Goal: Entertainment & Leisure: Consume media (video, audio)

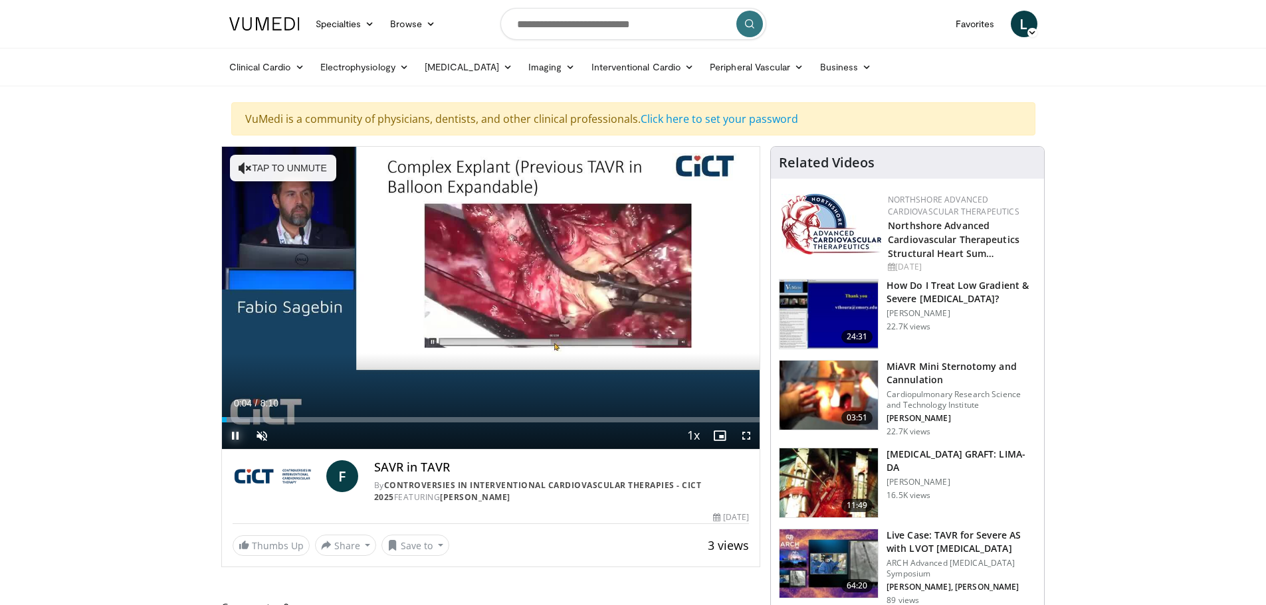
click at [244, 438] on span "Video Player" at bounding box center [235, 436] width 27 height 27
click at [257, 436] on span "Video Player" at bounding box center [261, 436] width 27 height 27
click at [234, 436] on span "Video Player" at bounding box center [235, 436] width 27 height 27
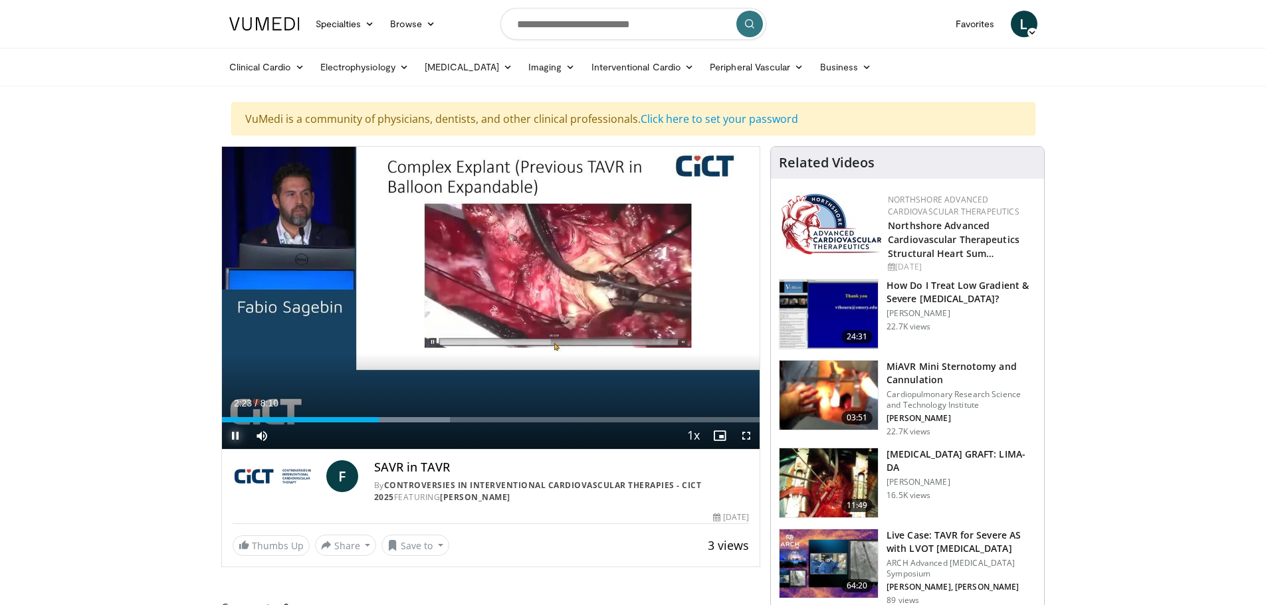
click at [235, 435] on span "Video Player" at bounding box center [235, 436] width 27 height 27
click at [223, 436] on span "Video Player" at bounding box center [235, 436] width 27 height 27
click at [474, 418] on div "Loaded : 54.60% 3:28 3:51" at bounding box center [491, 419] width 538 height 5
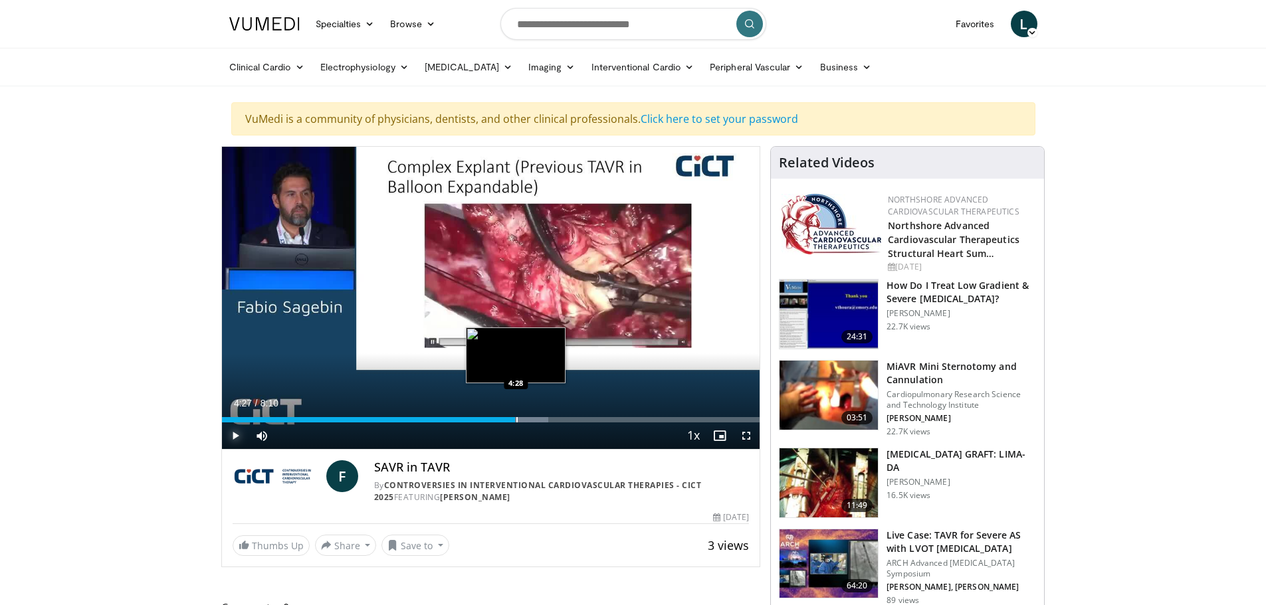
click at [516, 420] on div "Progress Bar" at bounding box center [516, 419] width 1 height 5
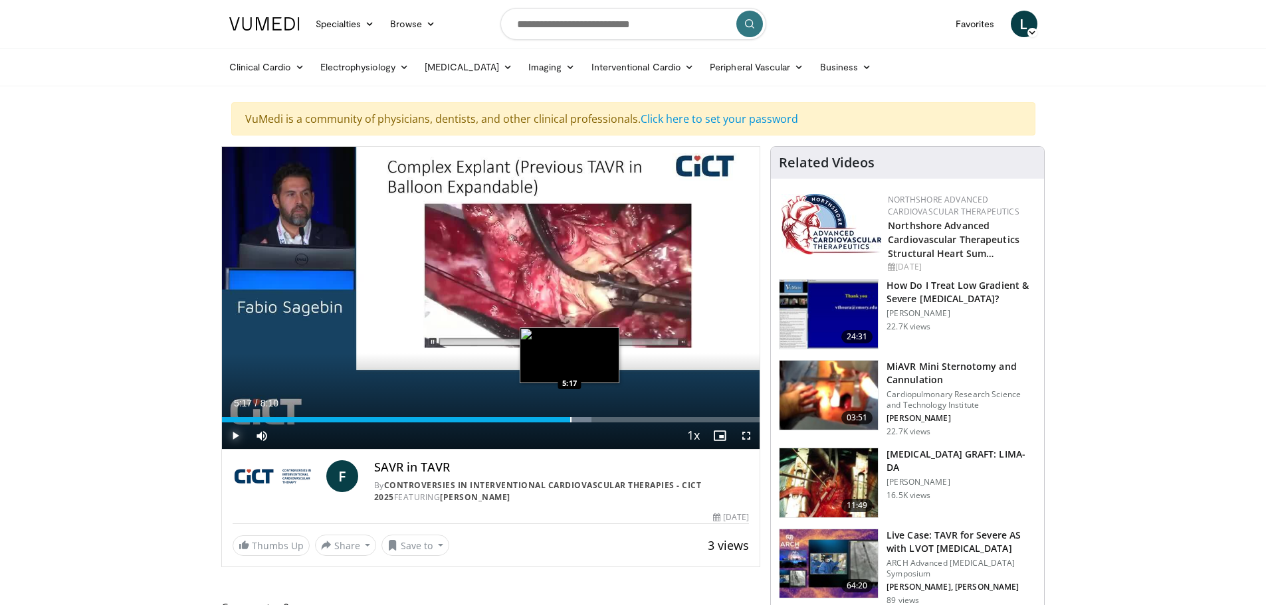
click at [570, 419] on div "Progress Bar" at bounding box center [570, 419] width 1 height 5
click at [599, 417] on div "Progress Bar" at bounding box center [599, 419] width 1 height 5
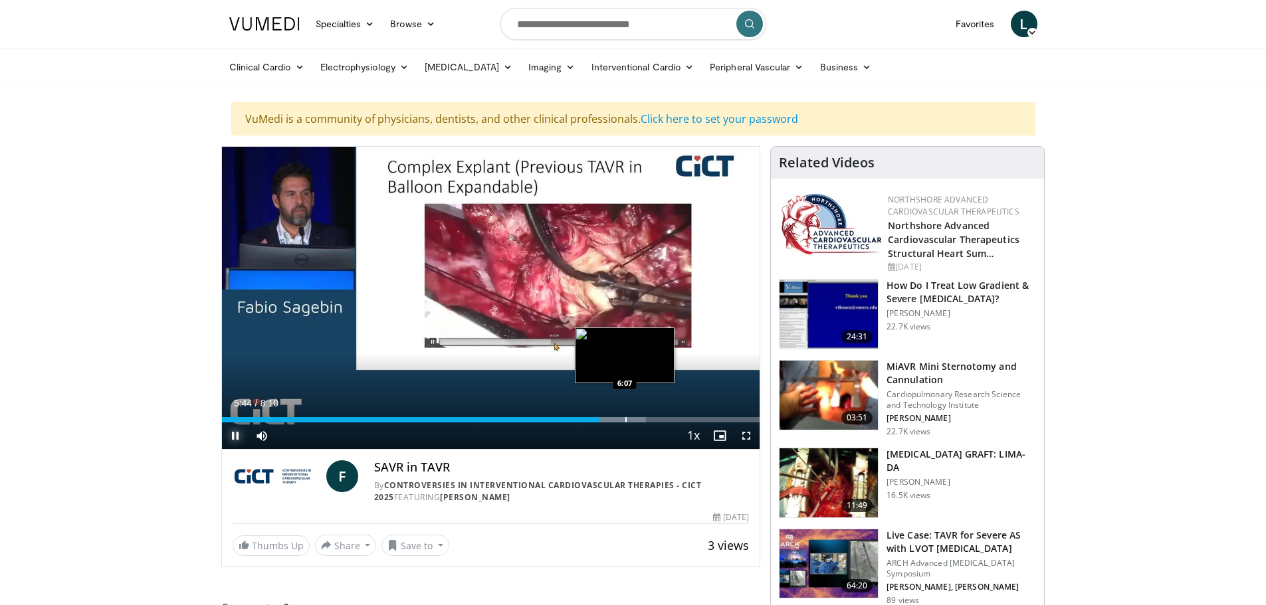
click at [625, 417] on div "Progress Bar" at bounding box center [625, 419] width 1 height 5
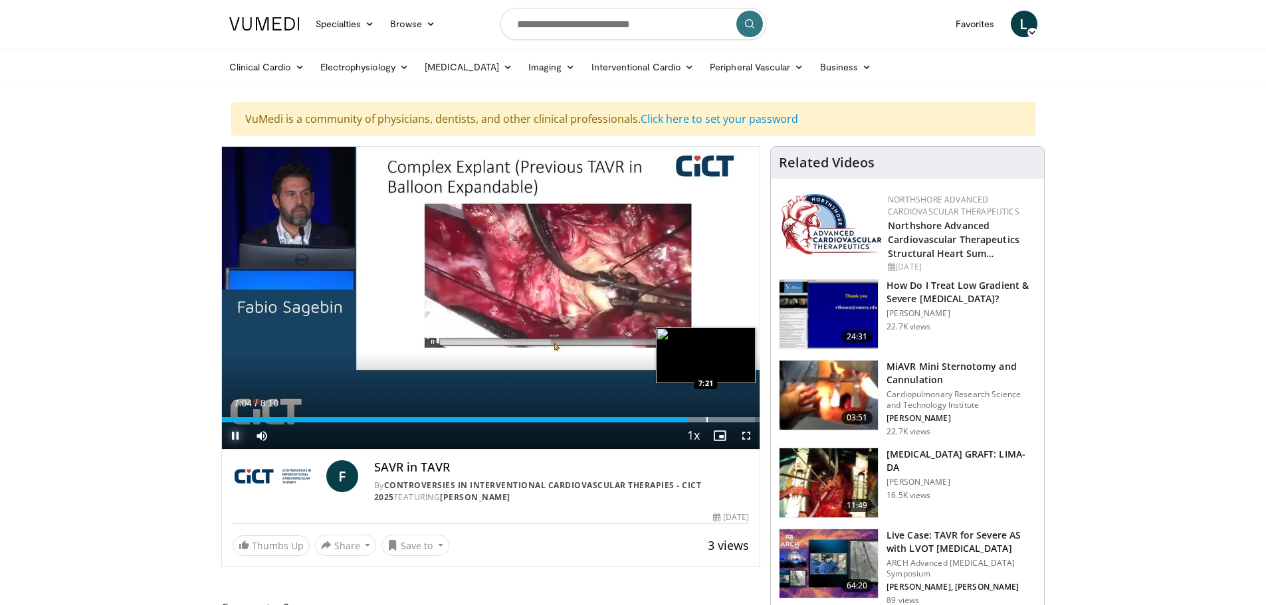
drag, startPoint x: 708, startPoint y: 416, endPoint x: 718, endPoint y: 419, distance: 10.5
click at [714, 419] on div "Loaded : 99.09% 7:04 7:21" at bounding box center [491, 416] width 538 height 13
click at [734, 419] on div "Progress Bar" at bounding box center [734, 419] width 1 height 5
click at [753, 421] on div "Progress Bar" at bounding box center [753, 419] width 1 height 5
